Goal: Obtain resource: Download file/media

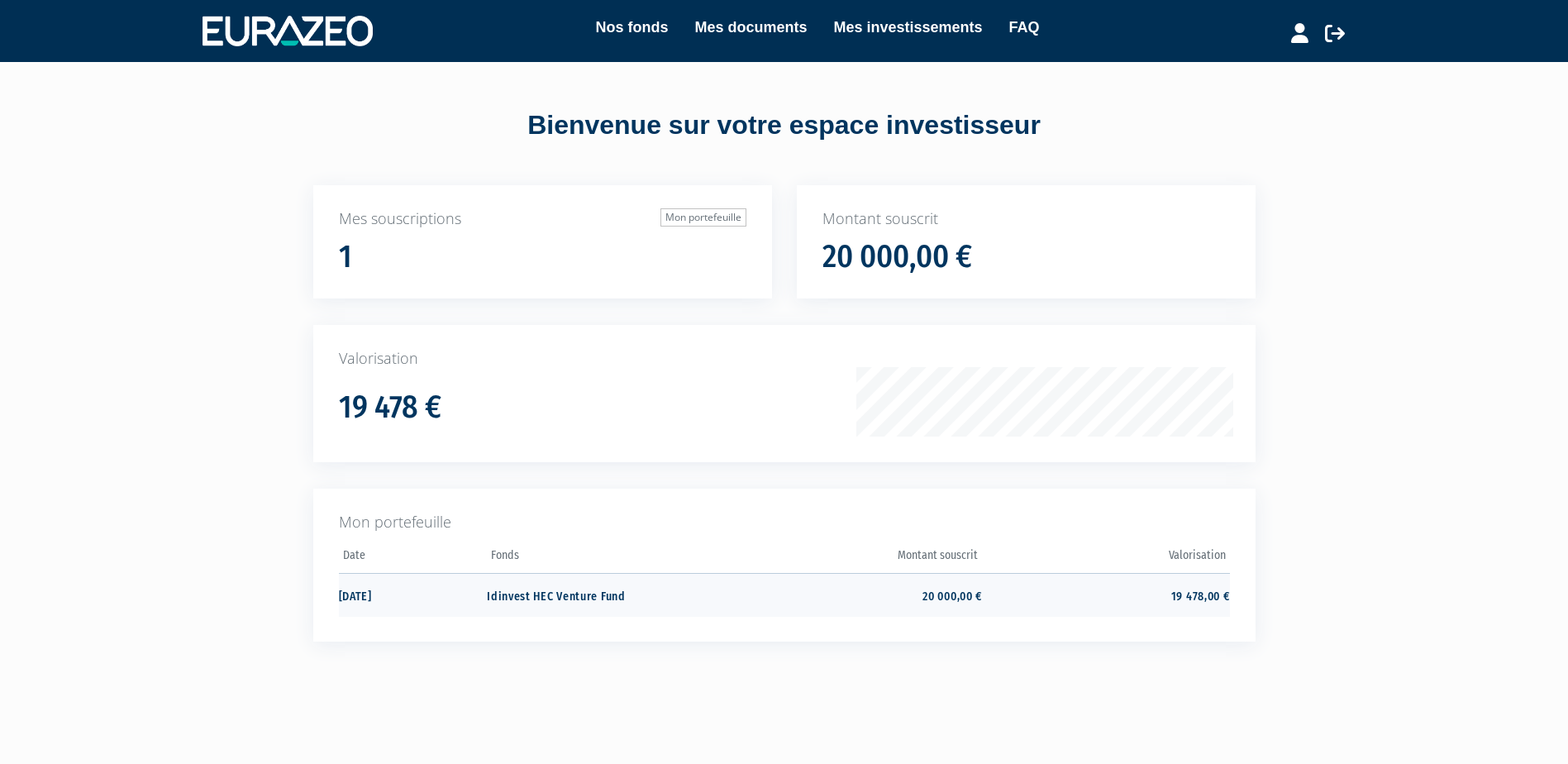
click at [540, 597] on td "Idinvest HEC Venture Fund" at bounding box center [610, 594] width 247 height 43
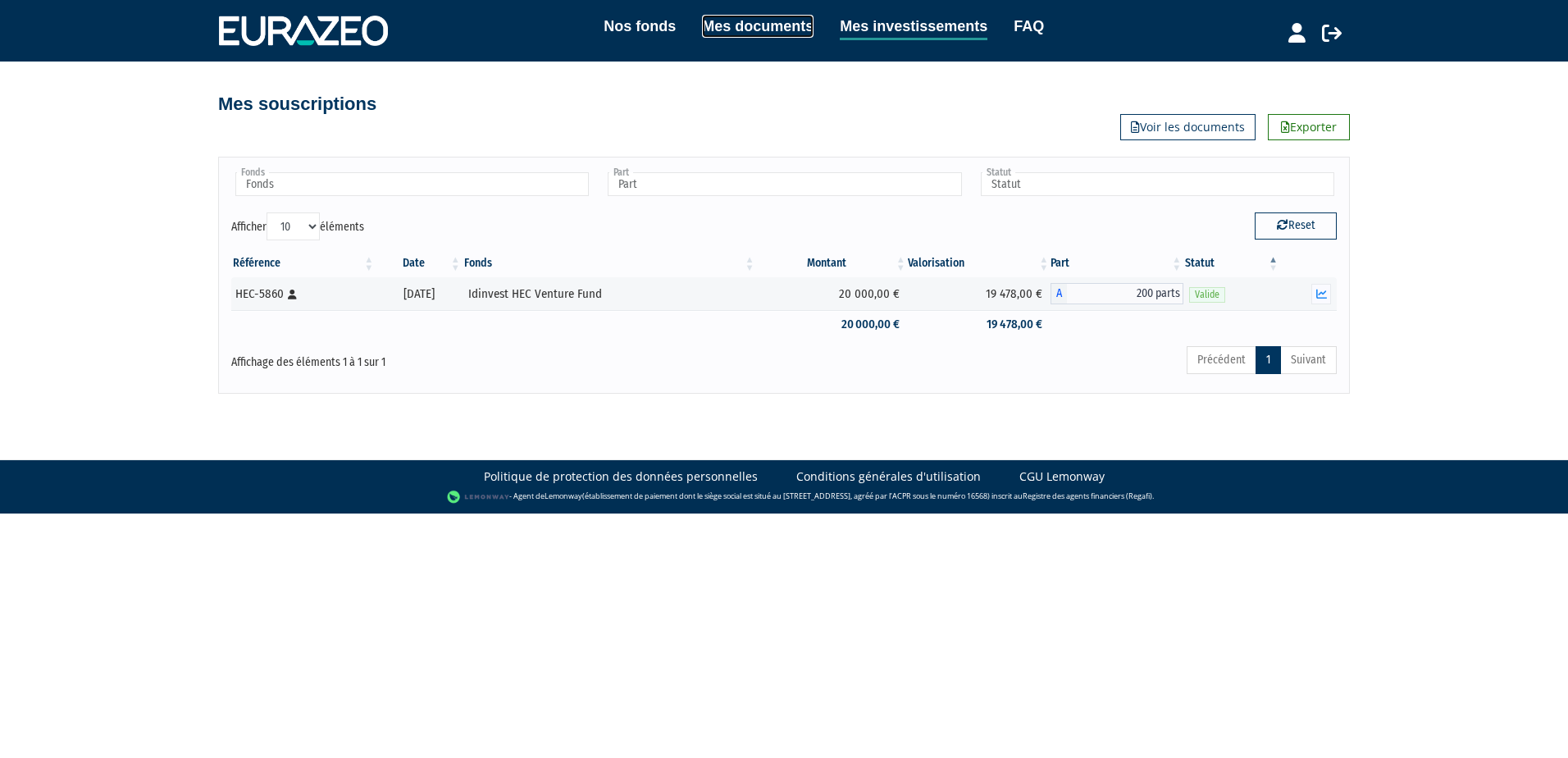
click at [731, 20] on link "Mes documents" at bounding box center [758, 26] width 112 height 23
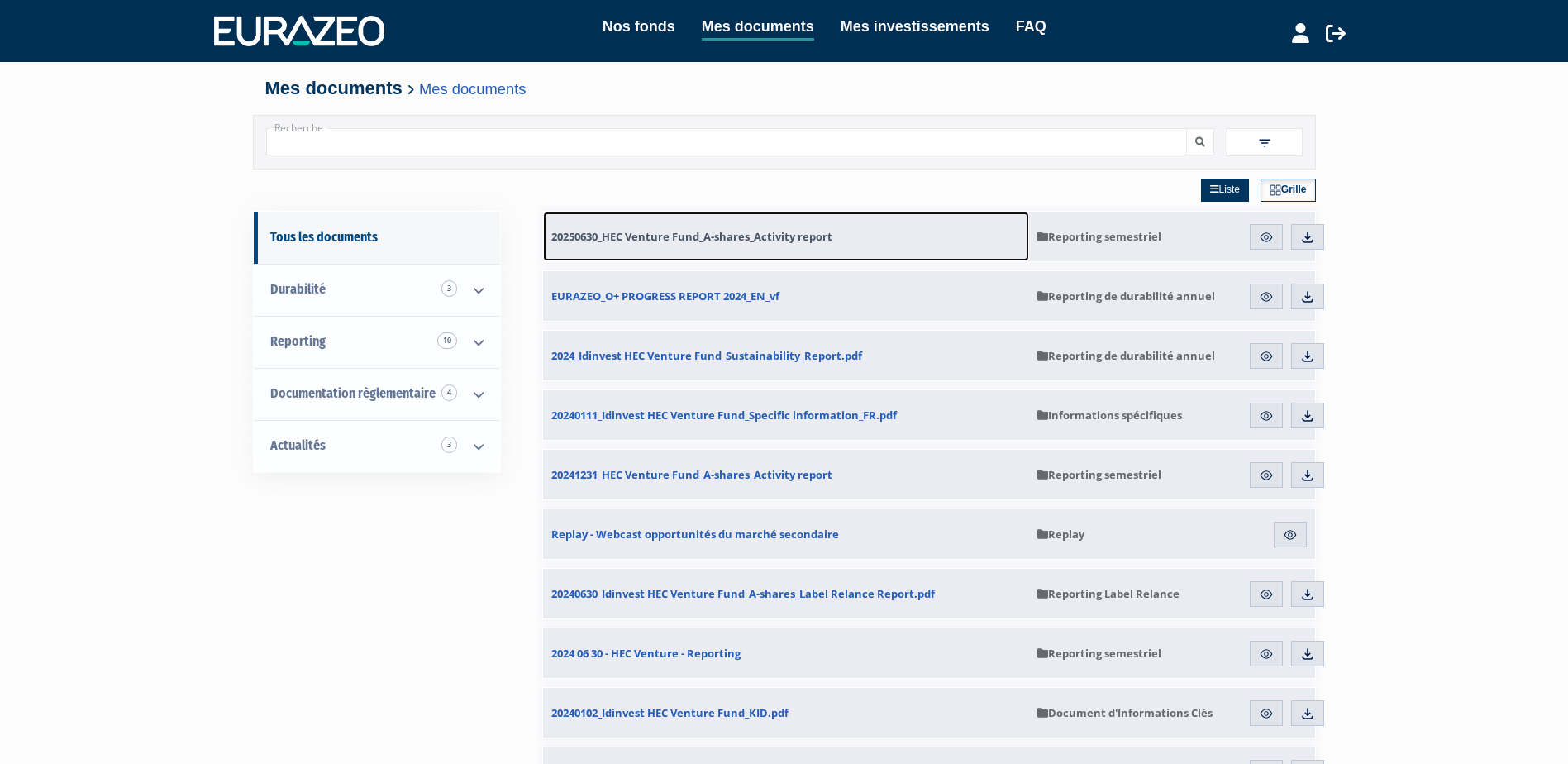
click at [777, 232] on span "20250630_HEC Venture Fund_A-shares_Activity report" at bounding box center [692, 236] width 281 height 15
